Goal: Task Accomplishment & Management: Use online tool/utility

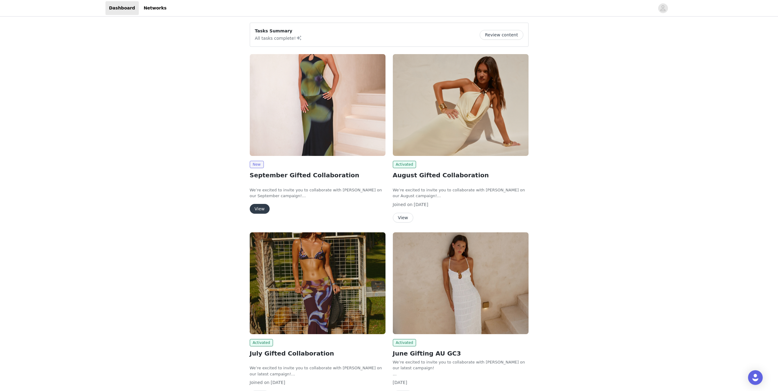
click at [256, 206] on button "View" at bounding box center [260, 209] width 20 height 10
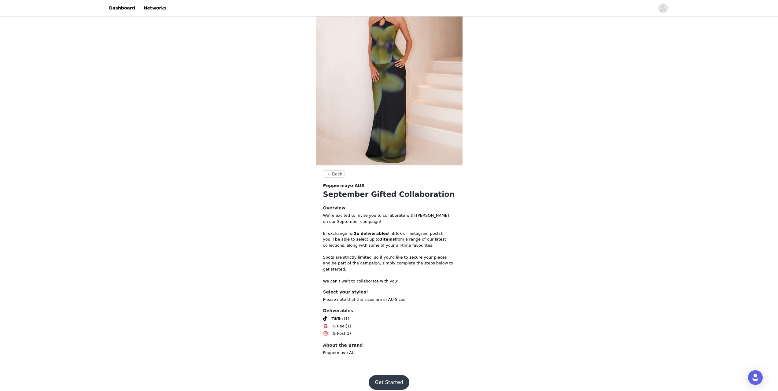
scroll to position [36, 0]
click at [396, 378] on button "Get Started" at bounding box center [389, 382] width 41 height 15
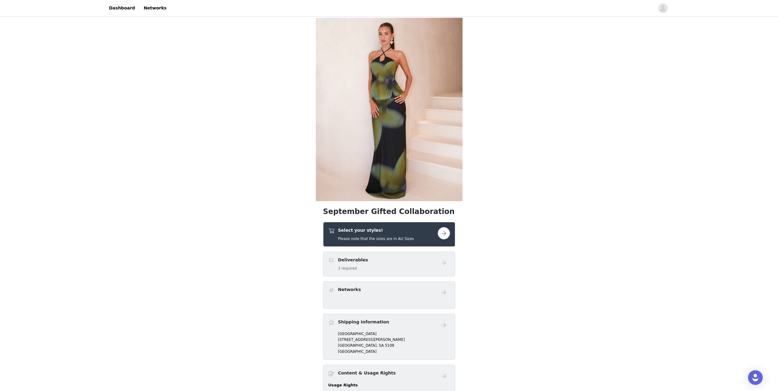
click at [384, 238] on h5 "Please note that the sizes are in AU Sizes" at bounding box center [376, 239] width 76 height 6
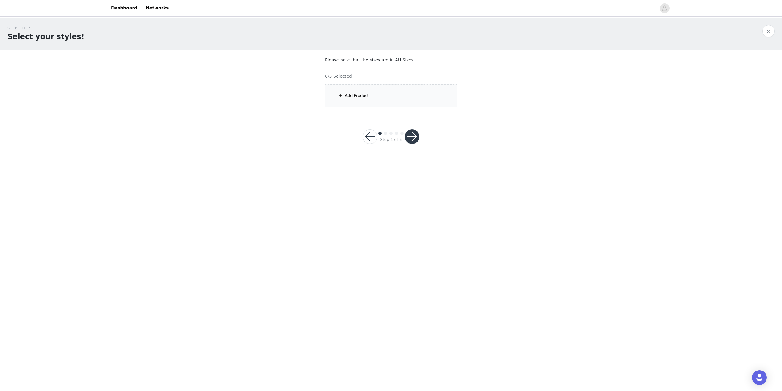
click at [375, 105] on div "Add Product" at bounding box center [391, 95] width 132 height 23
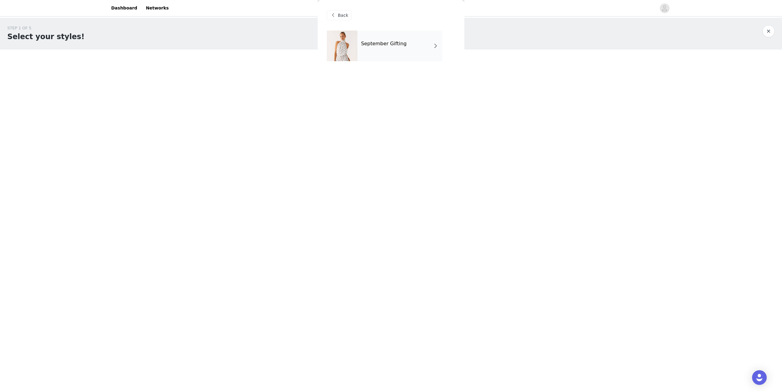
click at [401, 46] on h4 "September Gifting" at bounding box center [384, 44] width 46 height 6
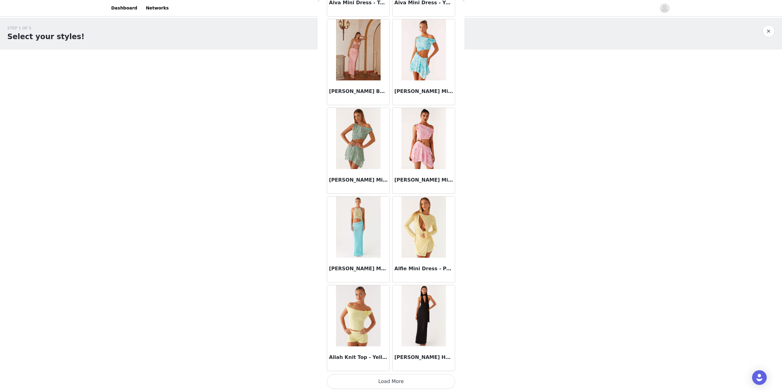
scroll to position [544, 0]
click at [395, 383] on button "Load More" at bounding box center [391, 380] width 128 height 15
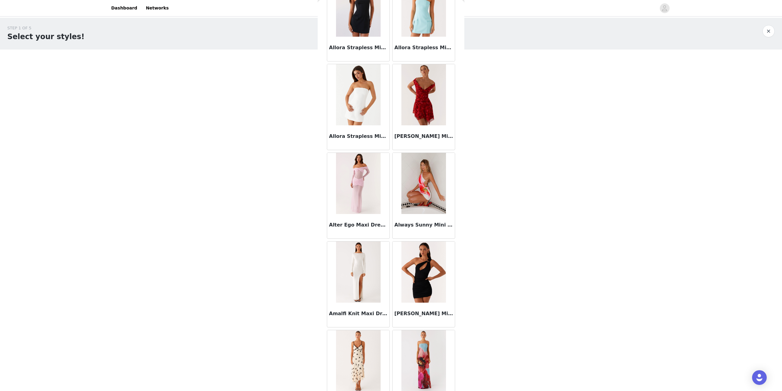
scroll to position [1430, 0]
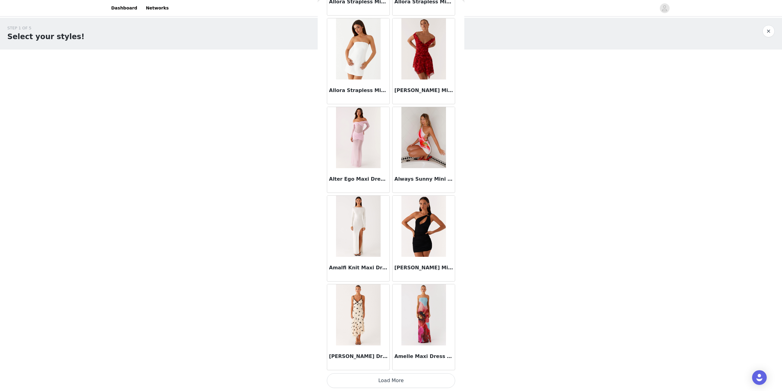
click at [398, 379] on button "Load More" at bounding box center [391, 380] width 128 height 15
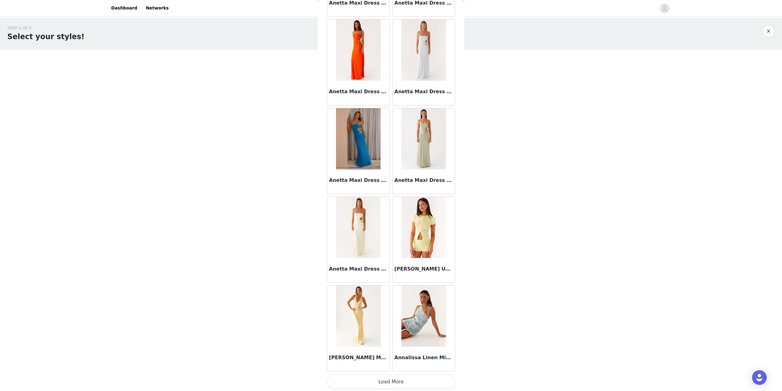
scroll to position [2316, 0]
click at [407, 373] on button "Load More" at bounding box center [391, 380] width 128 height 15
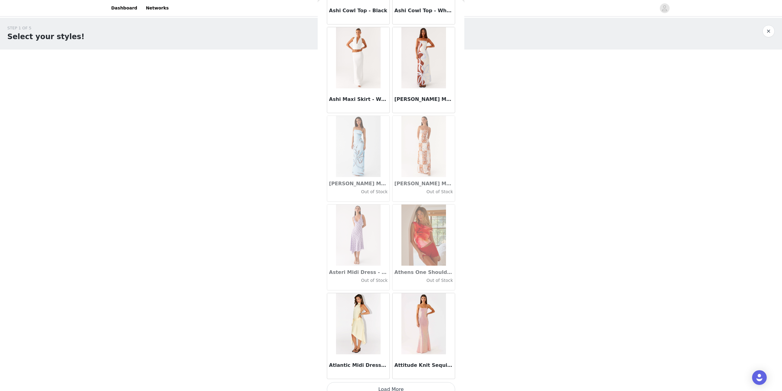
scroll to position [3203, 0]
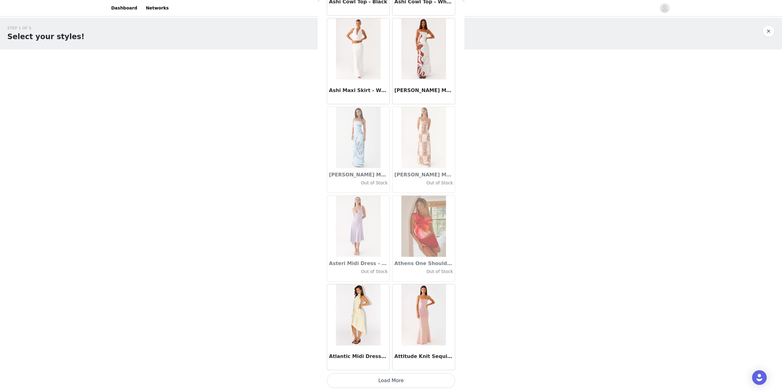
click at [400, 378] on button "Load More" at bounding box center [391, 380] width 128 height 15
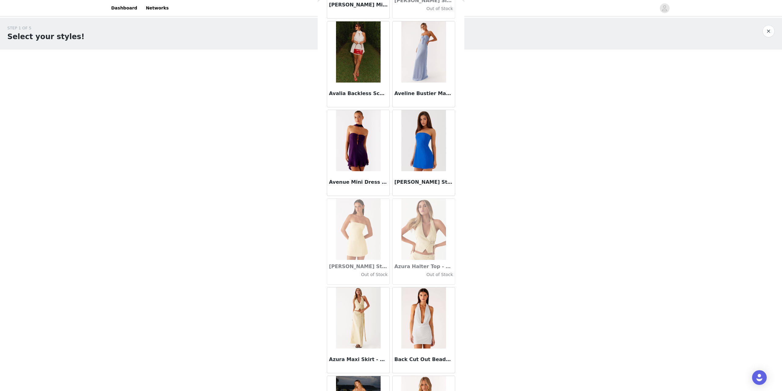
scroll to position [4089, 0]
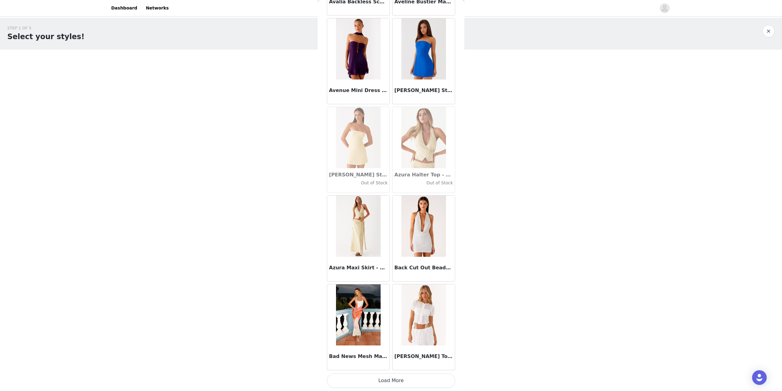
click at [388, 385] on button "Load More" at bounding box center [391, 380] width 128 height 15
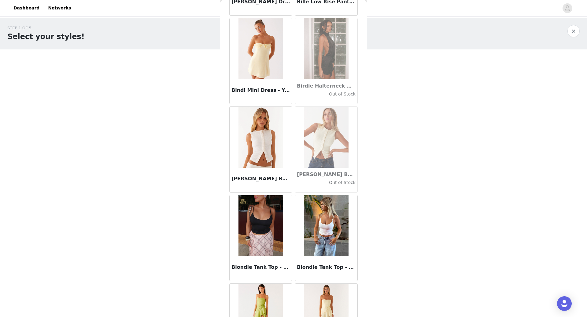
scroll to position [5005, 0]
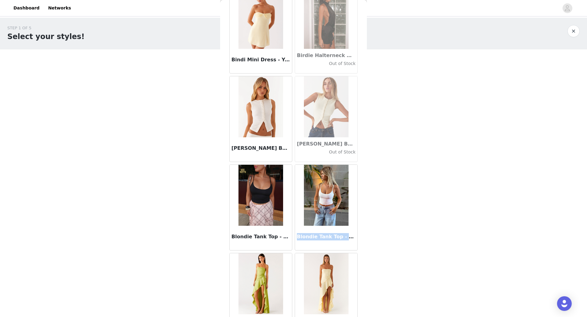
drag, startPoint x: 295, startPoint y: 237, endPoint x: 353, endPoint y: 236, distance: 57.5
type textarea "Blondie Tank Top - White"
click at [353, 236] on article "Blondie Tank Top - White" at bounding box center [326, 208] width 63 height 86
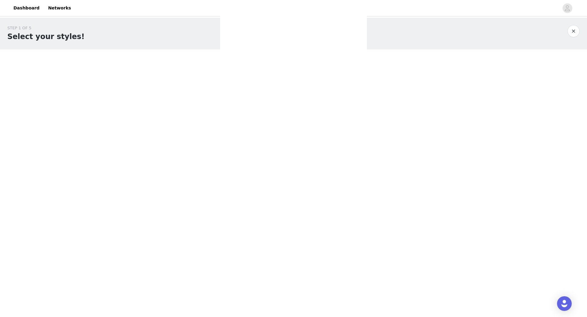
scroll to position [0, 0]
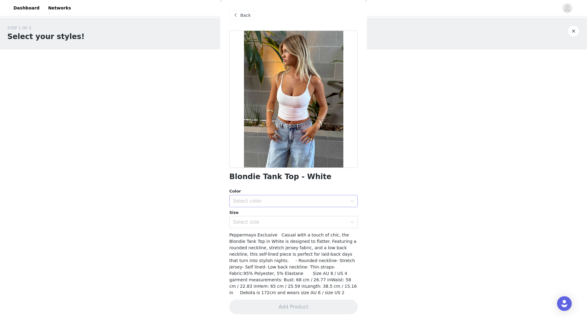
click at [262, 204] on div "Select color" at bounding box center [290, 201] width 114 height 6
click at [262, 214] on li "White" at bounding box center [293, 215] width 128 height 10
click at [258, 224] on div "Select size" at bounding box center [290, 222] width 114 height 6
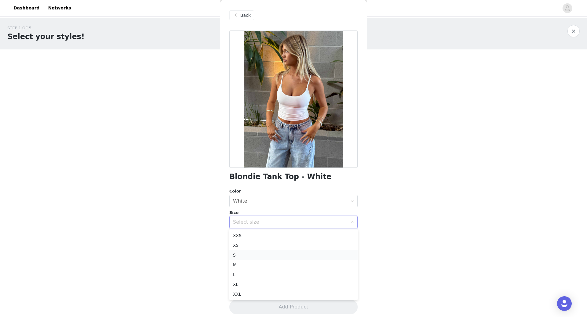
click at [253, 255] on li "S" at bounding box center [293, 256] width 128 height 10
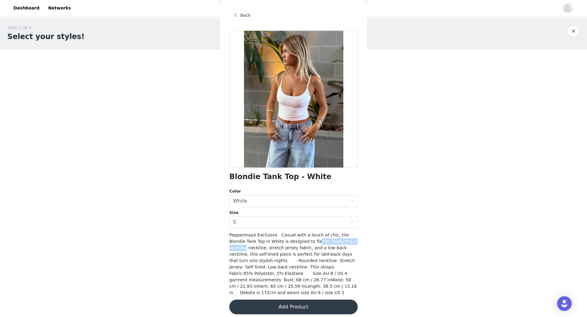
drag, startPoint x: 305, startPoint y: 243, endPoint x: 358, endPoint y: 243, distance: 52.3
click at [358, 243] on div "Back Blondie Tank Top - White Color Select color White Size Select size S Peppe…" at bounding box center [293, 158] width 147 height 317
click at [327, 246] on span "Peppermayo Exclusive Casual with a touch of chic, the Blondie Tank Top in White…" at bounding box center [292, 264] width 127 height 63
click at [306, 300] on button "Add Product" at bounding box center [293, 307] width 128 height 15
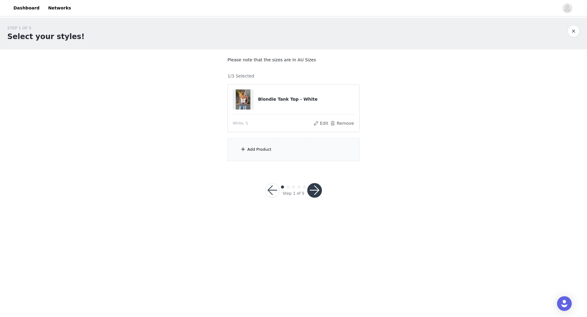
click at [265, 149] on div "Add Product" at bounding box center [259, 150] width 24 height 6
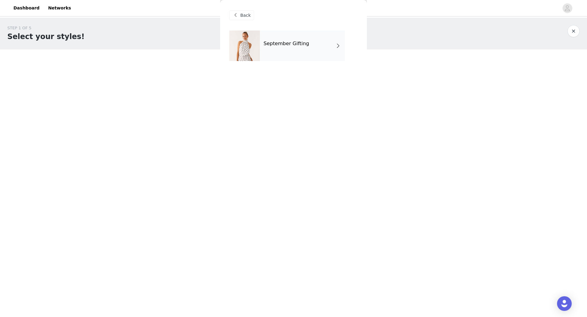
click at [300, 44] on h4 "September Gifting" at bounding box center [286, 44] width 46 height 6
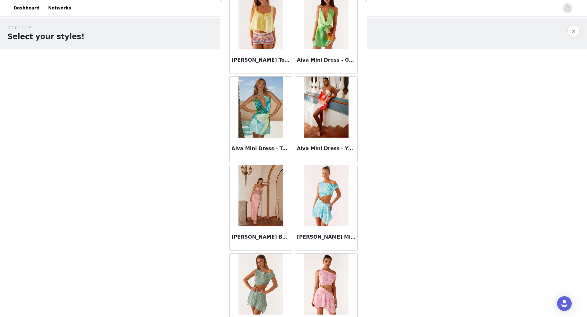
scroll to position [618, 0]
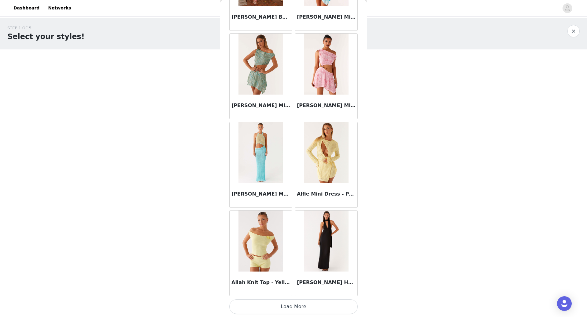
click at [279, 311] on button "Load More" at bounding box center [293, 307] width 128 height 15
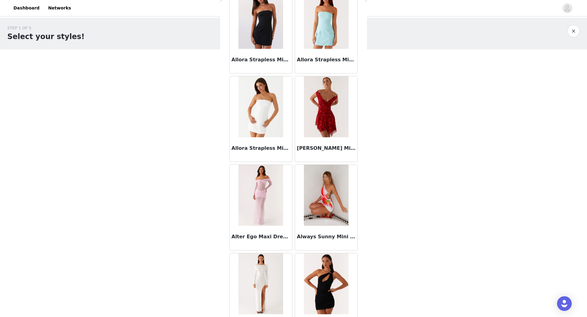
scroll to position [1504, 0]
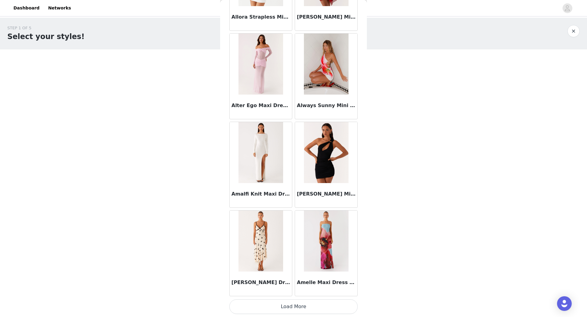
click at [278, 303] on button "Load More" at bounding box center [293, 307] width 128 height 15
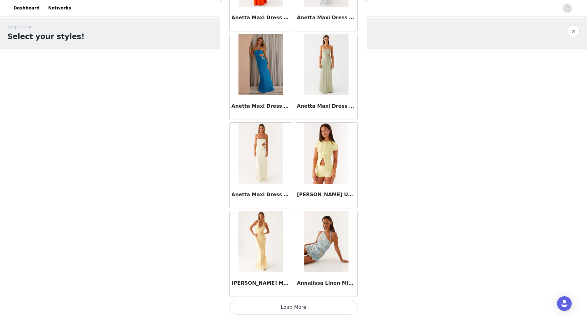
scroll to position [2390, 0]
click at [294, 306] on button "Load More" at bounding box center [293, 307] width 128 height 15
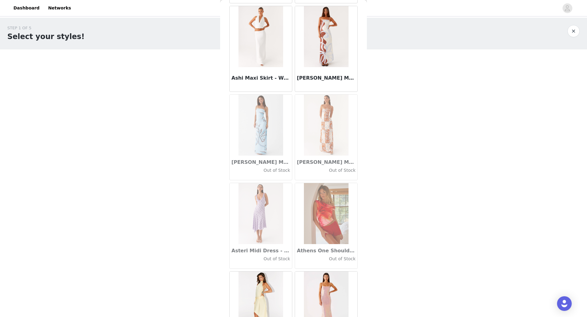
scroll to position [3276, 0]
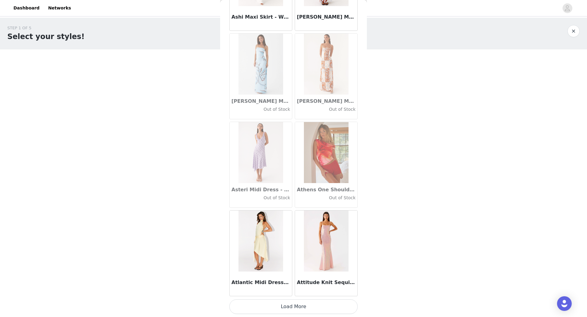
click at [290, 309] on button "Load More" at bounding box center [293, 307] width 128 height 15
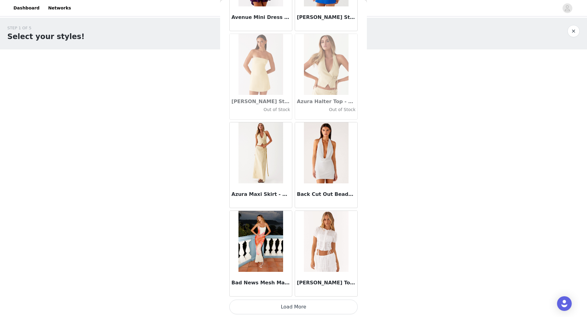
scroll to position [4162, 0]
click at [300, 308] on button "Load More" at bounding box center [293, 307] width 128 height 15
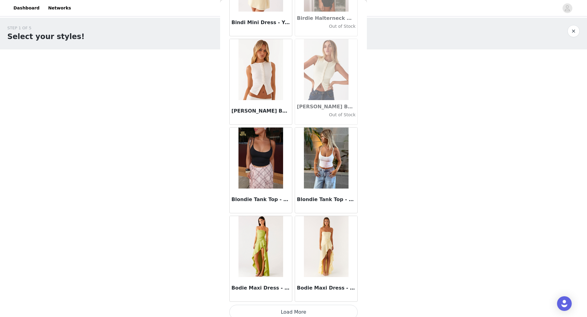
scroll to position [5048, 0]
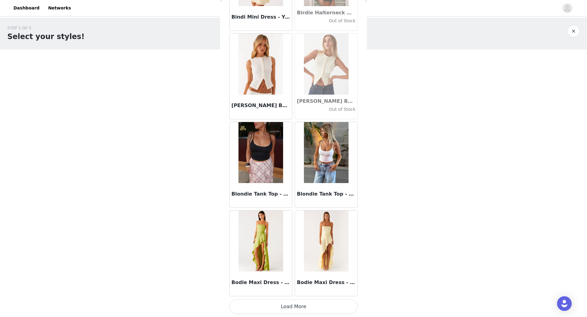
click at [288, 311] on button "Load More" at bounding box center [293, 307] width 128 height 15
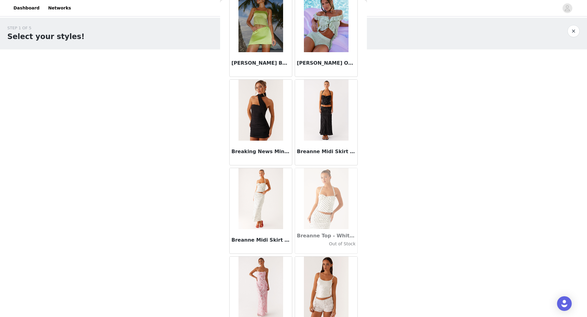
scroll to position [5445, 0]
click at [262, 200] on img at bounding box center [260, 198] width 44 height 61
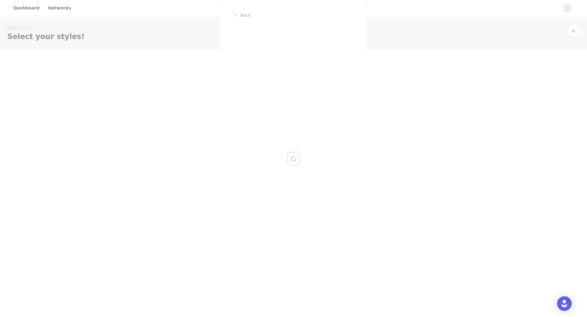
scroll to position [0, 0]
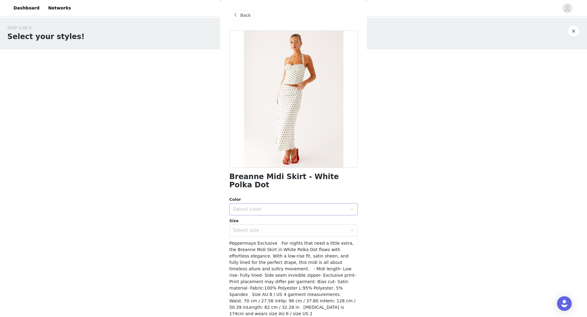
click at [258, 207] on div "Select color" at bounding box center [290, 210] width 114 height 6
click at [258, 218] on li "White Polka Dot" at bounding box center [291, 215] width 124 height 10
click at [258, 228] on div "Select size" at bounding box center [290, 231] width 114 height 6
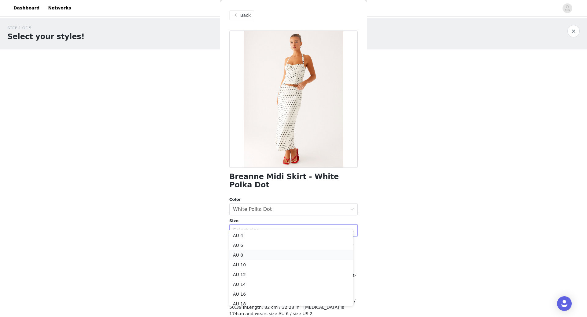
click at [253, 253] on li "AU 8" at bounding box center [291, 256] width 124 height 10
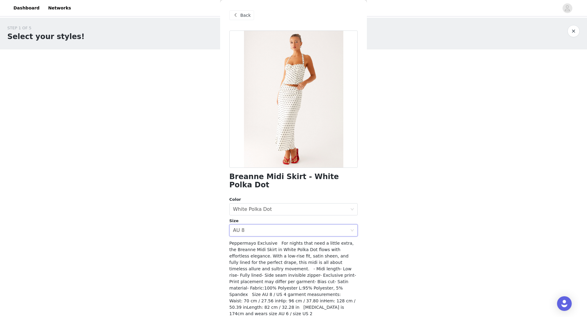
scroll to position [11, 0]
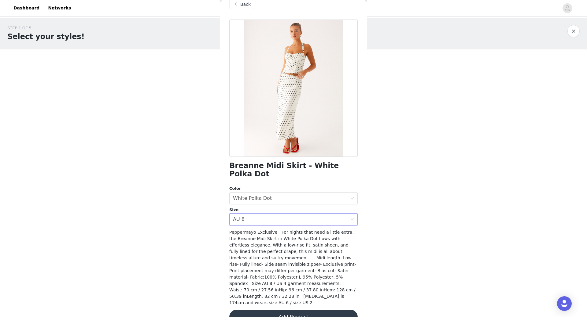
click at [323, 310] on button "Add Product" at bounding box center [293, 317] width 128 height 15
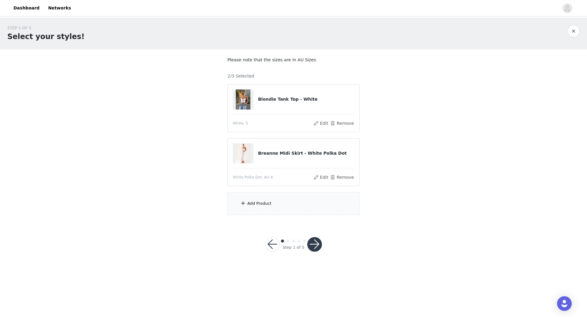
click at [291, 215] on section "Please note that the sizes are in AU Sizes 2/3 Selected Blondie Tank Top - Whit…" at bounding box center [293, 136] width 147 height 173
click at [292, 206] on div "Add Product" at bounding box center [293, 204] width 132 height 23
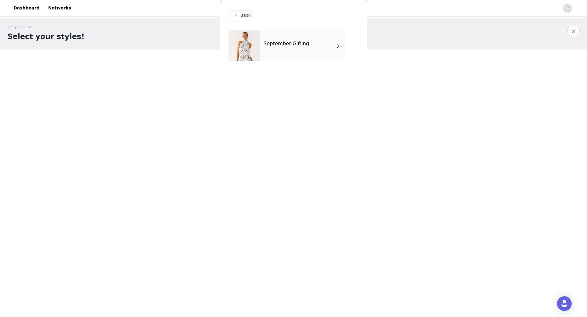
click at [296, 30] on div "Back" at bounding box center [293, 15] width 128 height 31
click at [289, 45] on h4 "September Gifting" at bounding box center [286, 44] width 46 height 6
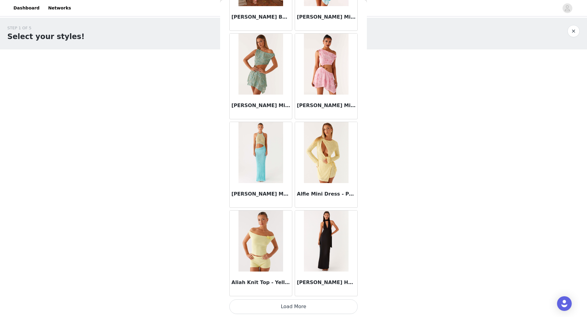
click at [298, 305] on button "Load More" at bounding box center [293, 307] width 128 height 15
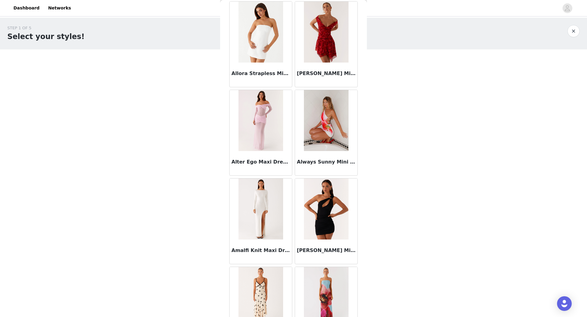
scroll to position [1504, 0]
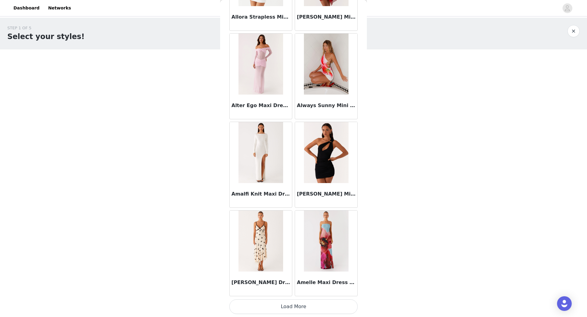
click at [282, 311] on button "Load More" at bounding box center [293, 307] width 128 height 15
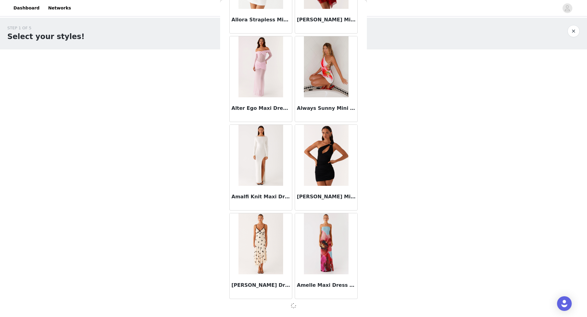
scroll to position [1501, 0]
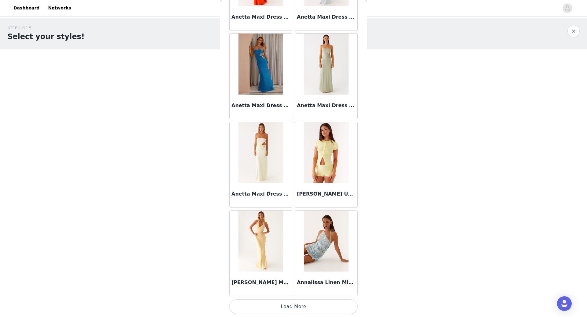
click at [292, 308] on button "Load More" at bounding box center [293, 307] width 128 height 15
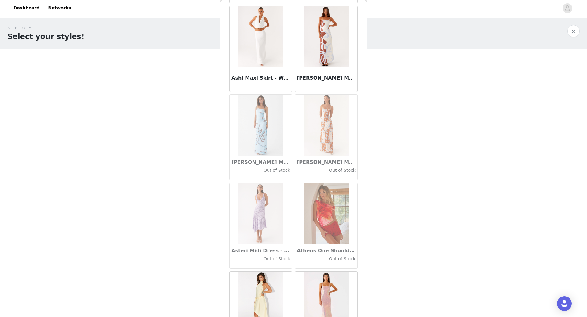
scroll to position [3276, 0]
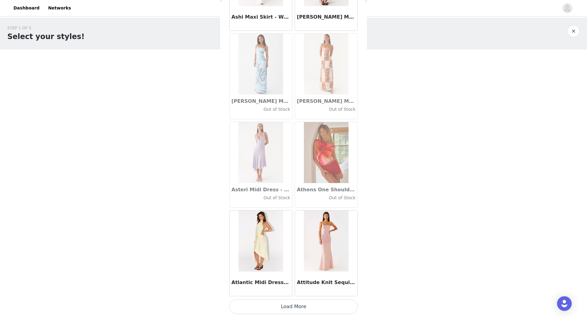
click at [291, 307] on button "Load More" at bounding box center [293, 307] width 128 height 15
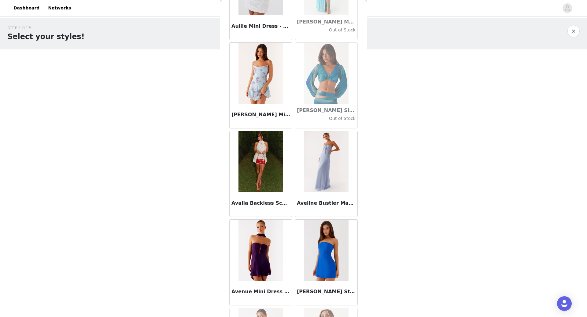
scroll to position [4162, 0]
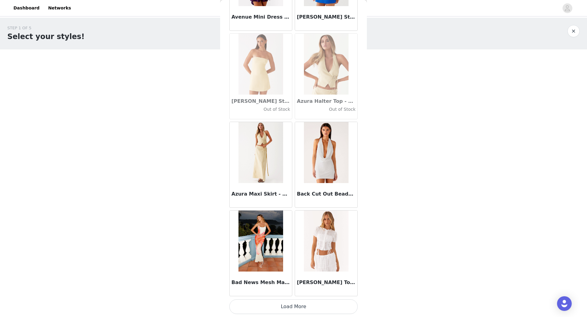
click at [297, 307] on button "Load More" at bounding box center [293, 307] width 128 height 15
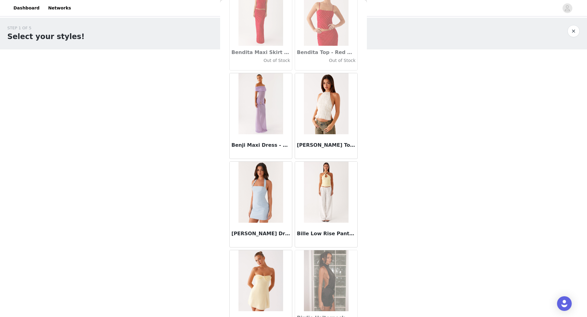
scroll to position [5048, 0]
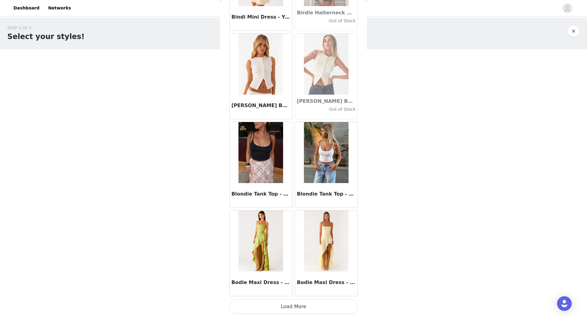
click at [303, 307] on button "Load More" at bounding box center [293, 307] width 128 height 15
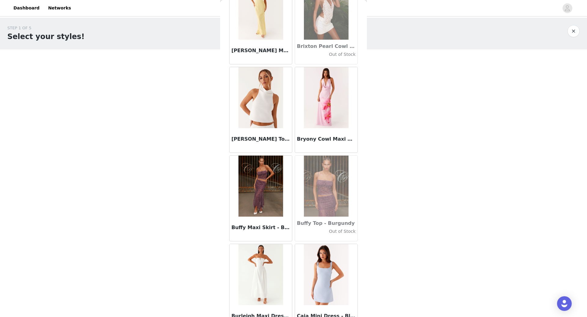
scroll to position [5934, 0]
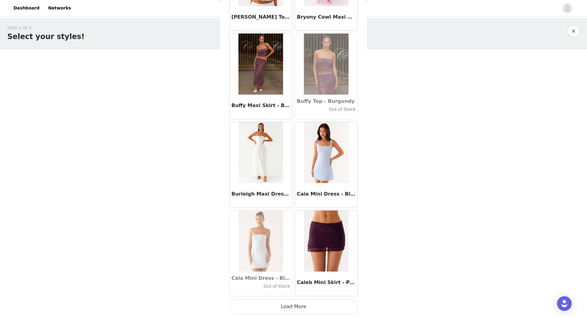
click at [298, 310] on button "Load More" at bounding box center [293, 307] width 128 height 15
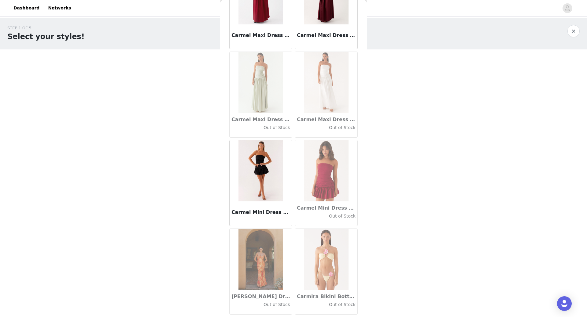
scroll to position [6820, 0]
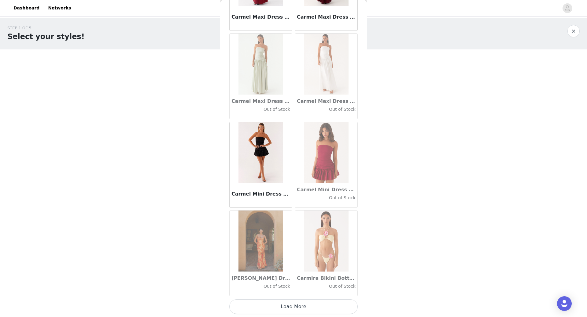
click at [296, 307] on button "Load More" at bounding box center [293, 307] width 128 height 15
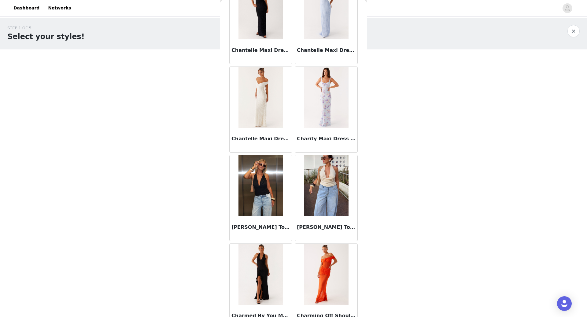
scroll to position [7706, 0]
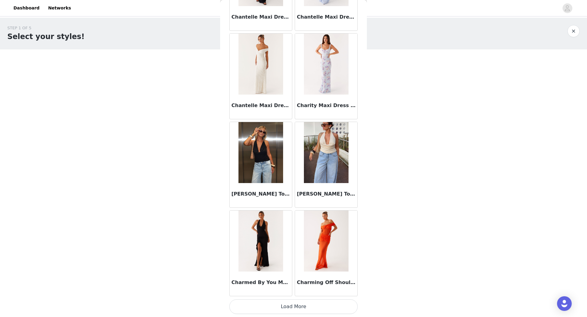
click at [291, 304] on button "Load More" at bounding box center [293, 307] width 128 height 15
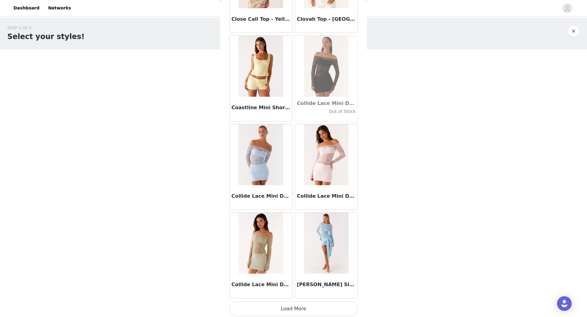
scroll to position [8593, 0]
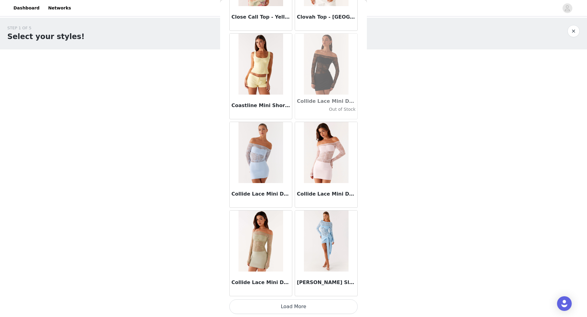
click at [288, 306] on button "Load More" at bounding box center [293, 307] width 128 height 15
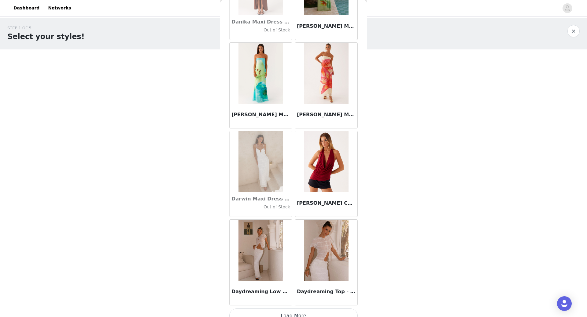
scroll to position [9479, 0]
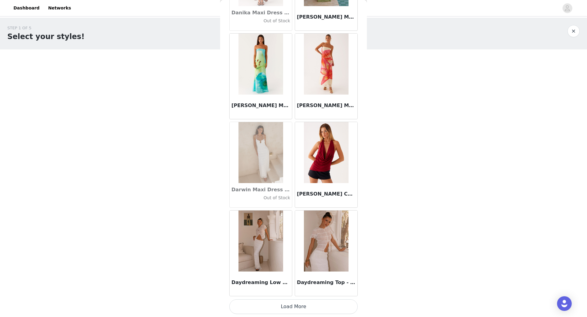
click at [309, 306] on button "Load More" at bounding box center [293, 307] width 128 height 15
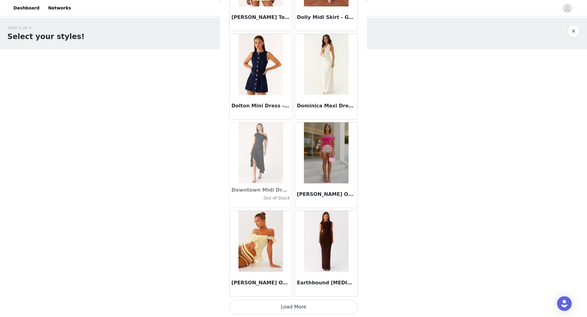
scroll to position [10365, 0]
click at [317, 312] on button "Load More" at bounding box center [293, 307] width 128 height 15
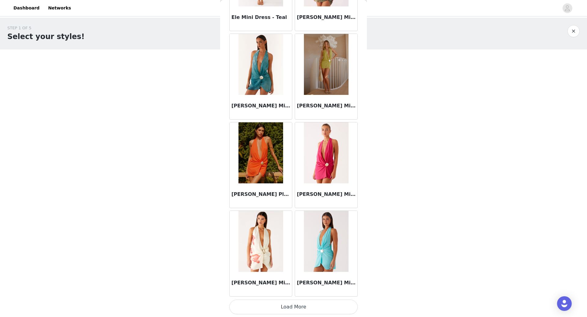
scroll to position [11251, 0]
click at [294, 310] on button "Load More" at bounding box center [293, 307] width 128 height 15
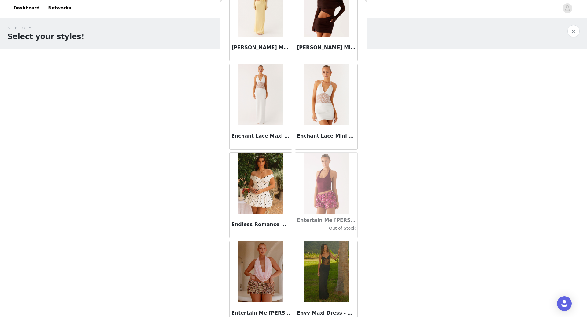
scroll to position [12137, 0]
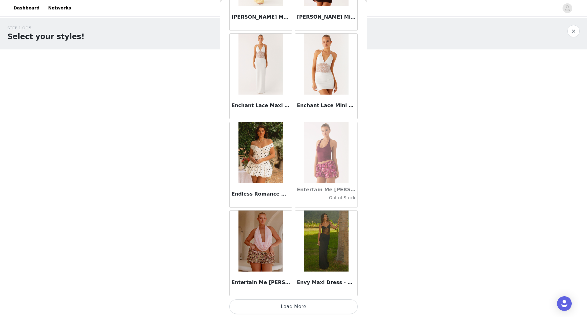
click at [304, 308] on button "Load More" at bounding box center [293, 307] width 128 height 15
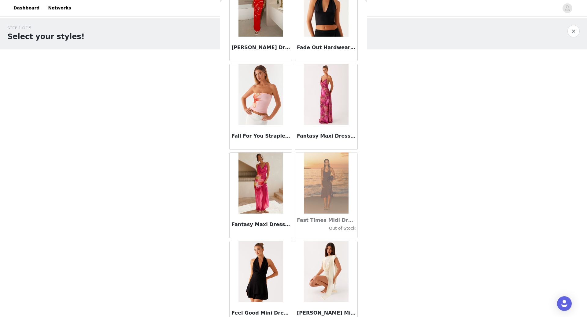
scroll to position [13023, 0]
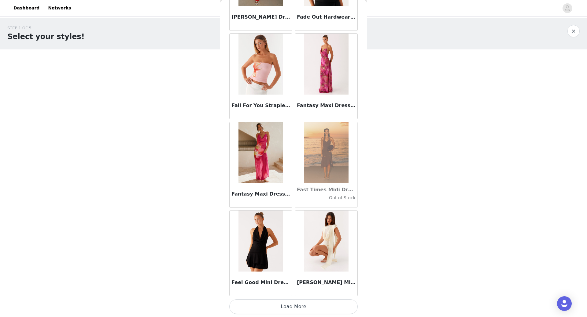
click at [308, 314] on button "Load More" at bounding box center [293, 307] width 128 height 15
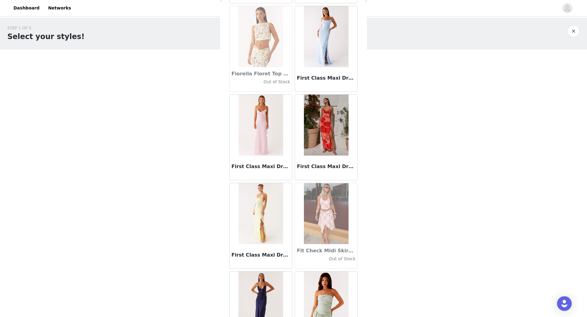
scroll to position [13909, 0]
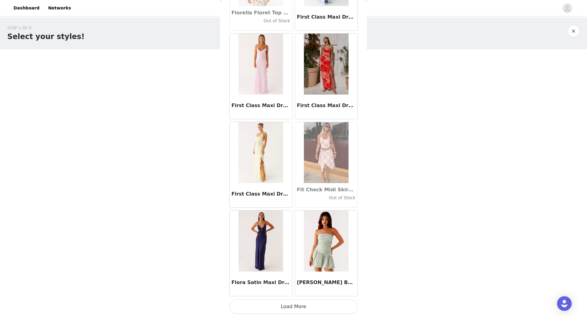
click at [295, 309] on button "Load More" at bounding box center [293, 307] width 128 height 15
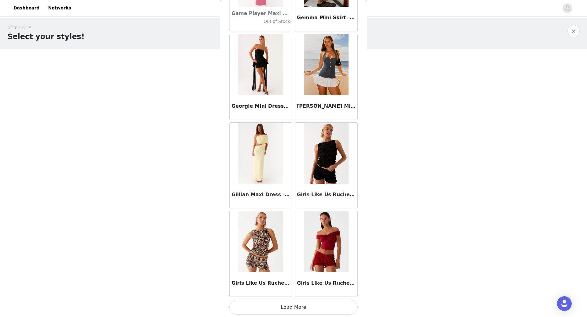
scroll to position [14795, 0]
click at [288, 309] on button "Load More" at bounding box center [293, 307] width 128 height 15
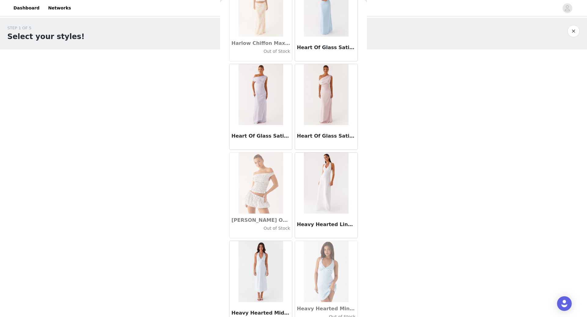
scroll to position [15681, 0]
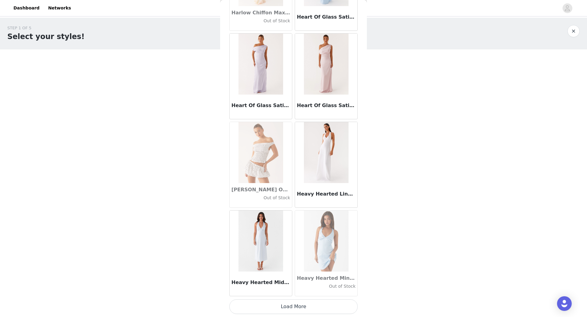
drag, startPoint x: 292, startPoint y: 309, endPoint x: 295, endPoint y: 155, distance: 153.4
click at [292, 308] on button "Load More" at bounding box center [293, 307] width 128 height 15
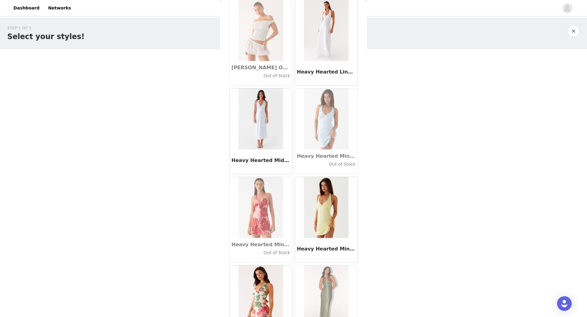
scroll to position [15834, 0]
